Goal: Find specific page/section: Find specific page/section

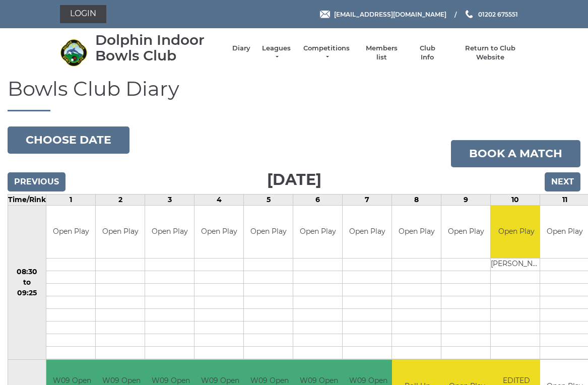
scroll to position [4, 0]
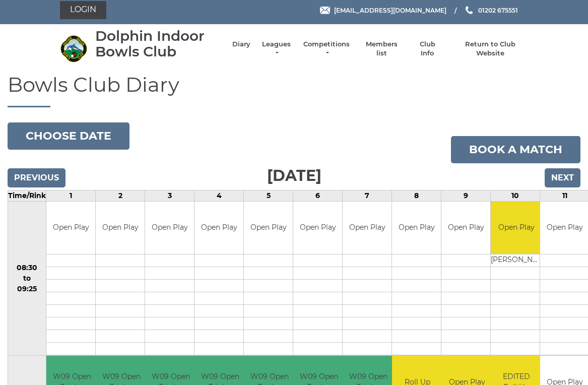
click at [82, 11] on link "Login" at bounding box center [83, 10] width 46 height 18
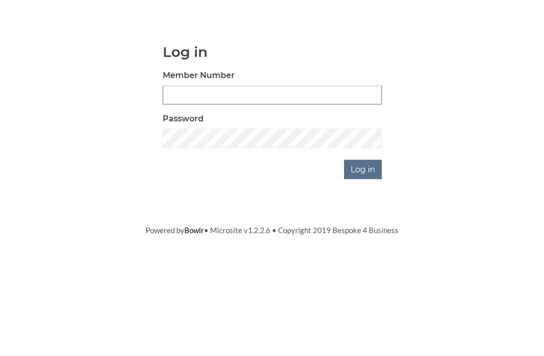
type input "2456"
click at [364, 239] on input "Log in" at bounding box center [363, 248] width 38 height 19
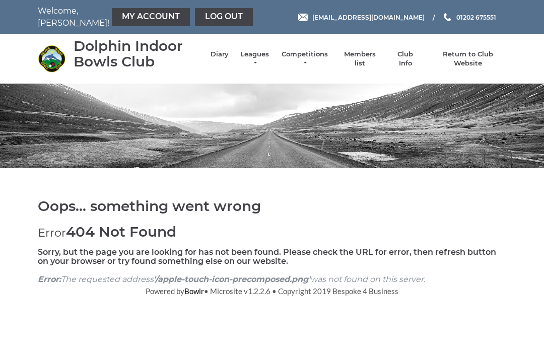
click at [360, 60] on link "Members list" at bounding box center [360, 59] width 42 height 18
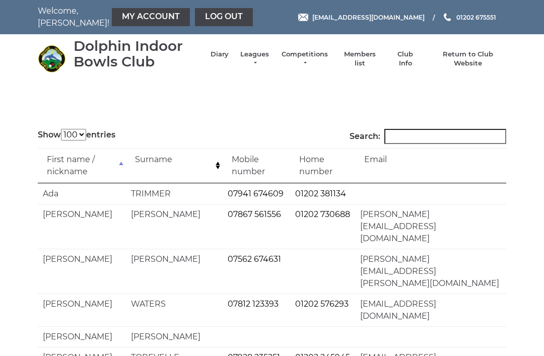
select select "100"
click at [453, 132] on input "Search:" at bounding box center [445, 136] width 122 height 15
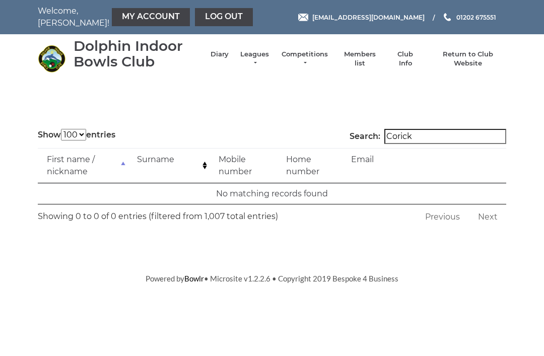
click at [438, 136] on input "Corick" at bounding box center [445, 136] width 122 height 15
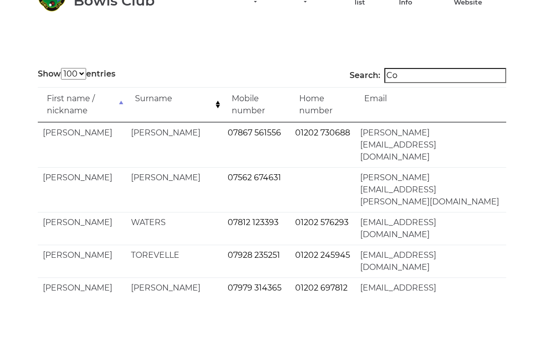
type input "C"
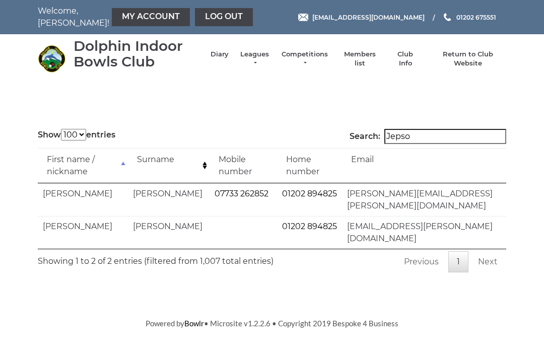
type input "[PERSON_NAME]"
